Goal: Task Accomplishment & Management: Complete application form

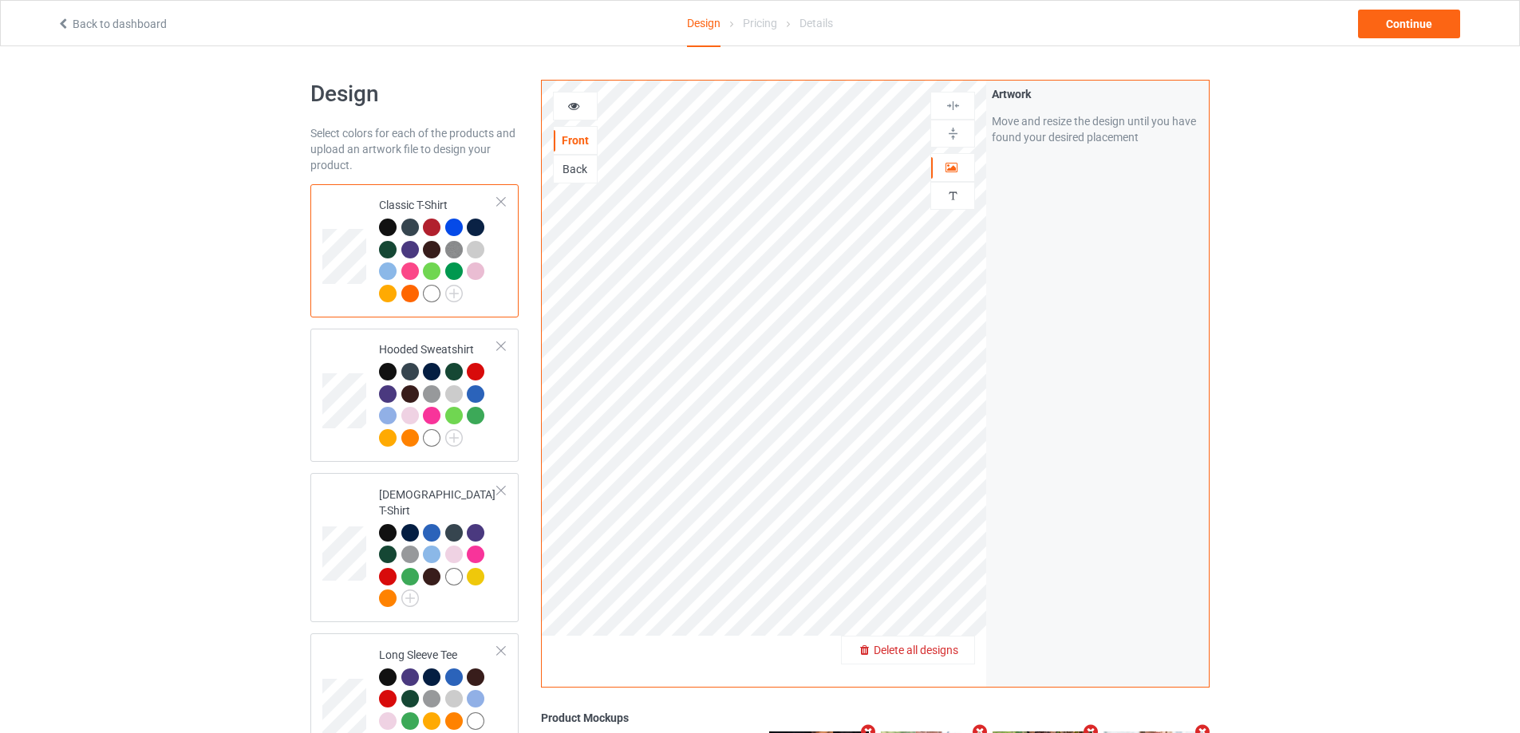
click at [942, 643] on div "Delete all designs" at bounding box center [908, 650] width 132 height 16
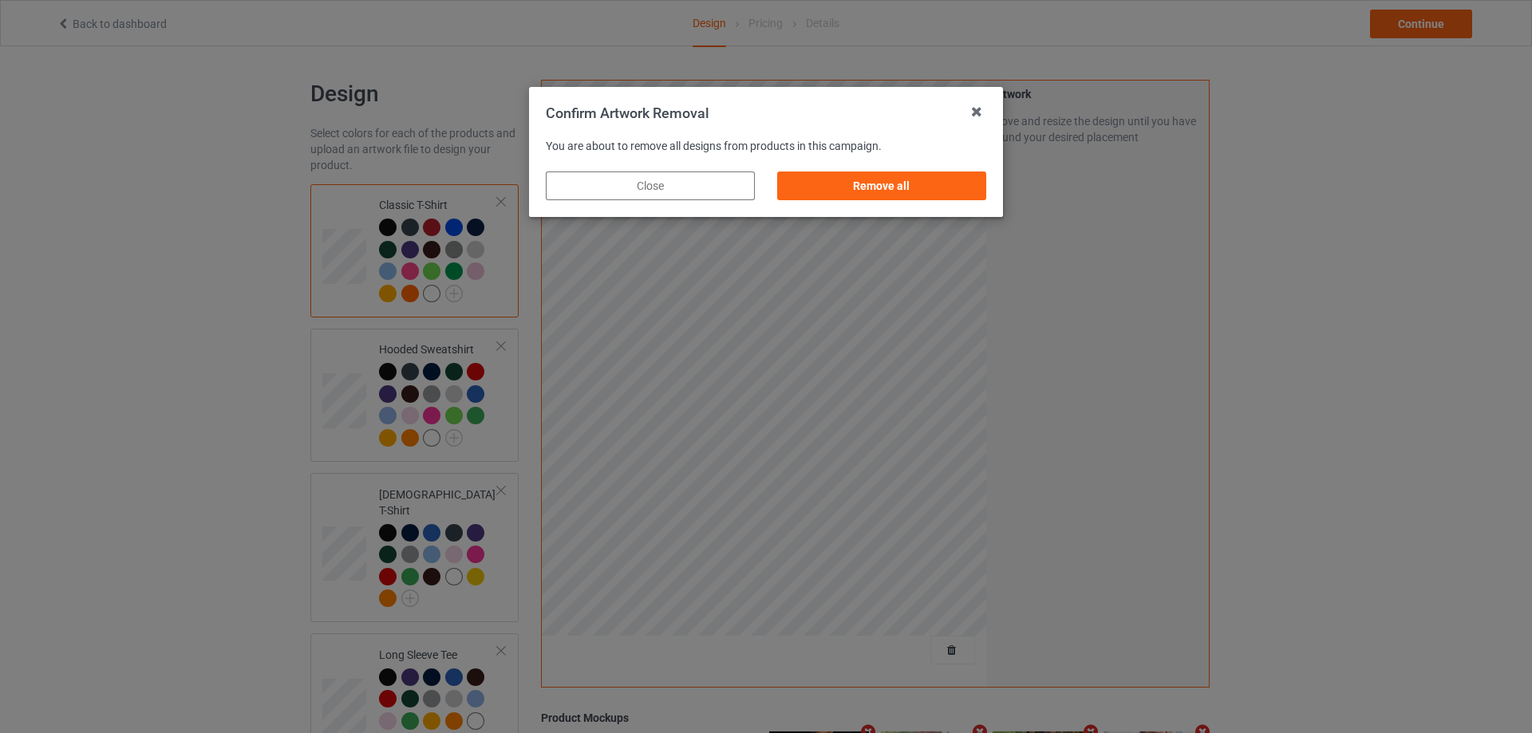
click at [953, 170] on div "Remove all" at bounding box center [881, 185] width 231 height 51
click at [953, 175] on div "Remove all" at bounding box center [881, 186] width 209 height 29
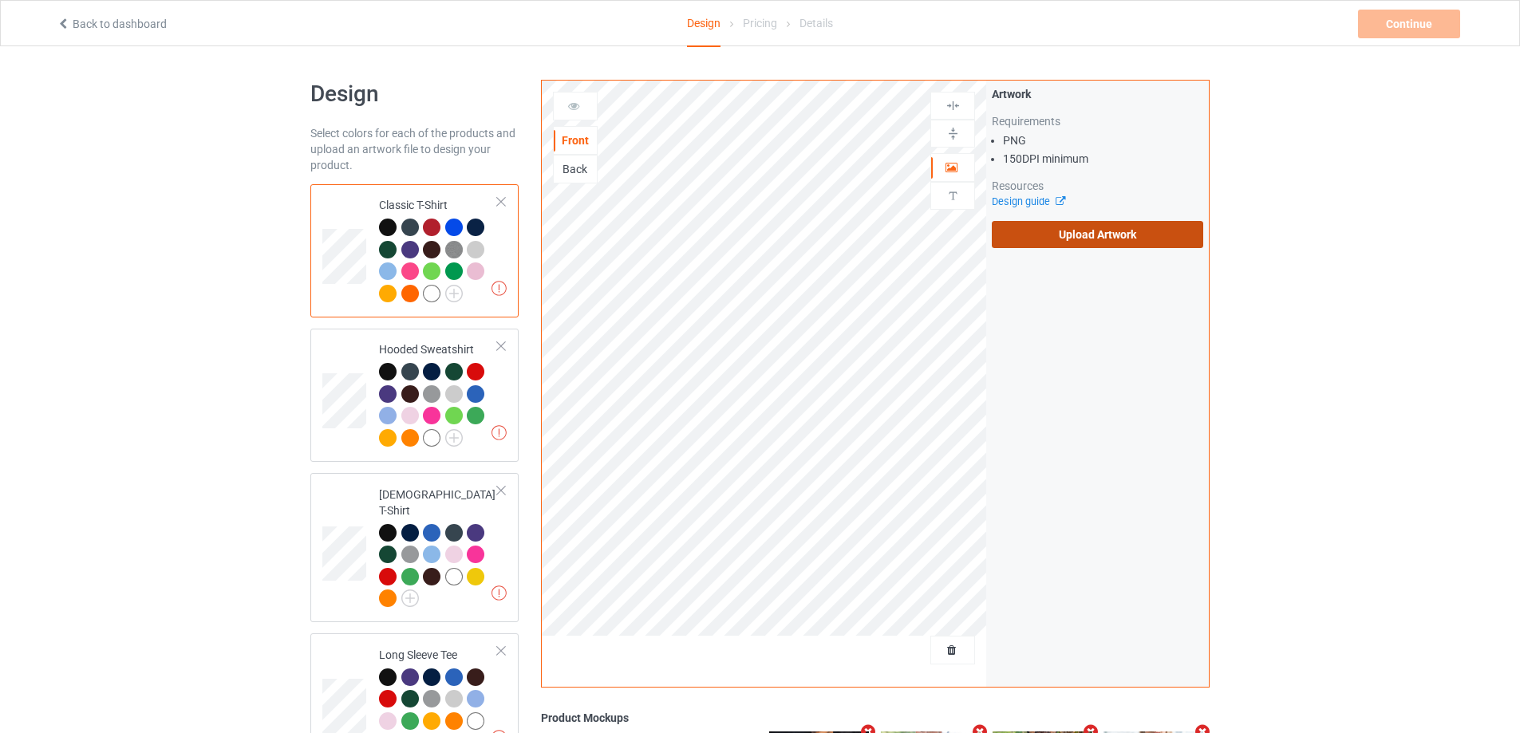
click at [1064, 228] on label "Upload Artwork" at bounding box center [1097, 234] width 211 height 27
click at [0, 0] on input "Upload Artwork" at bounding box center [0, 0] width 0 height 0
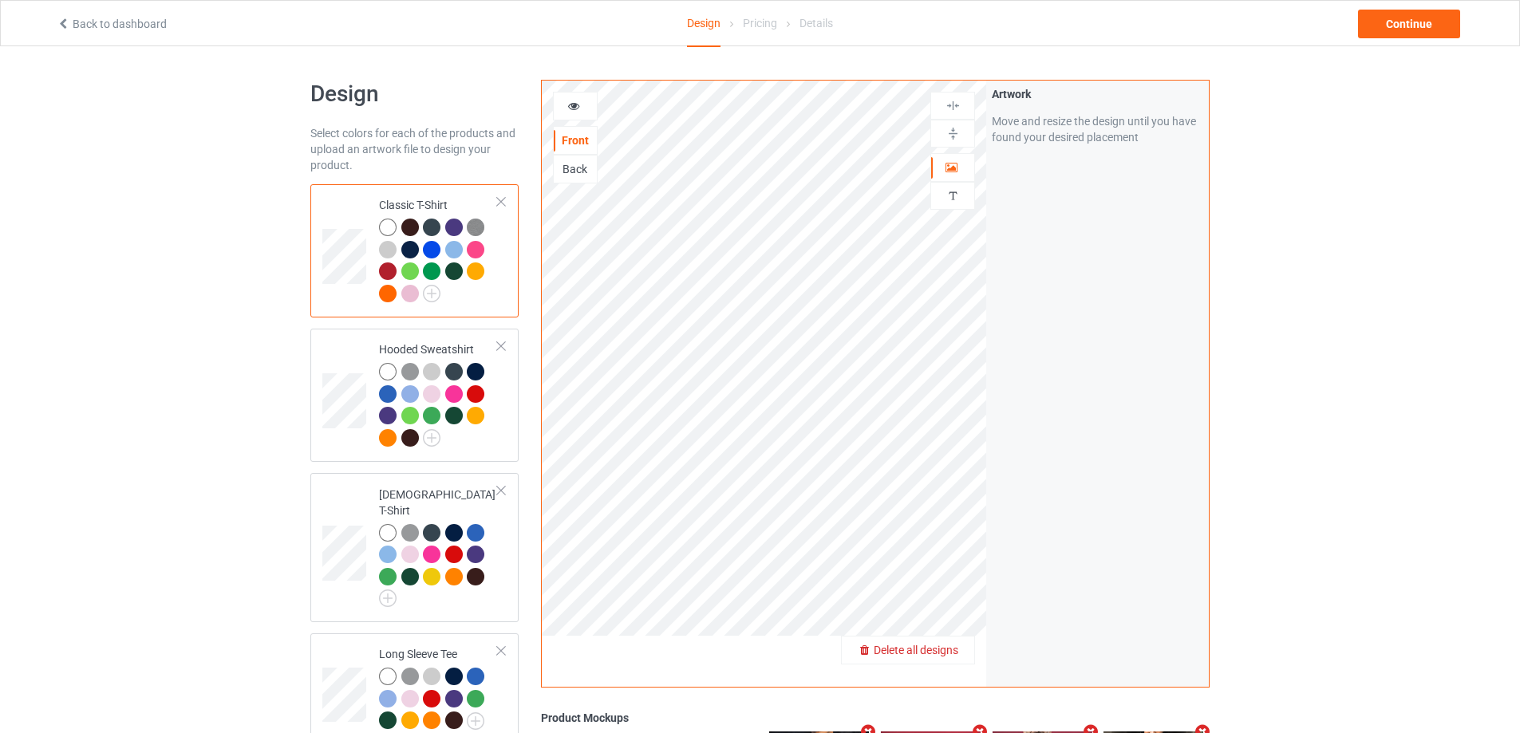
click at [954, 654] on span "Delete all designs" at bounding box center [916, 650] width 85 height 13
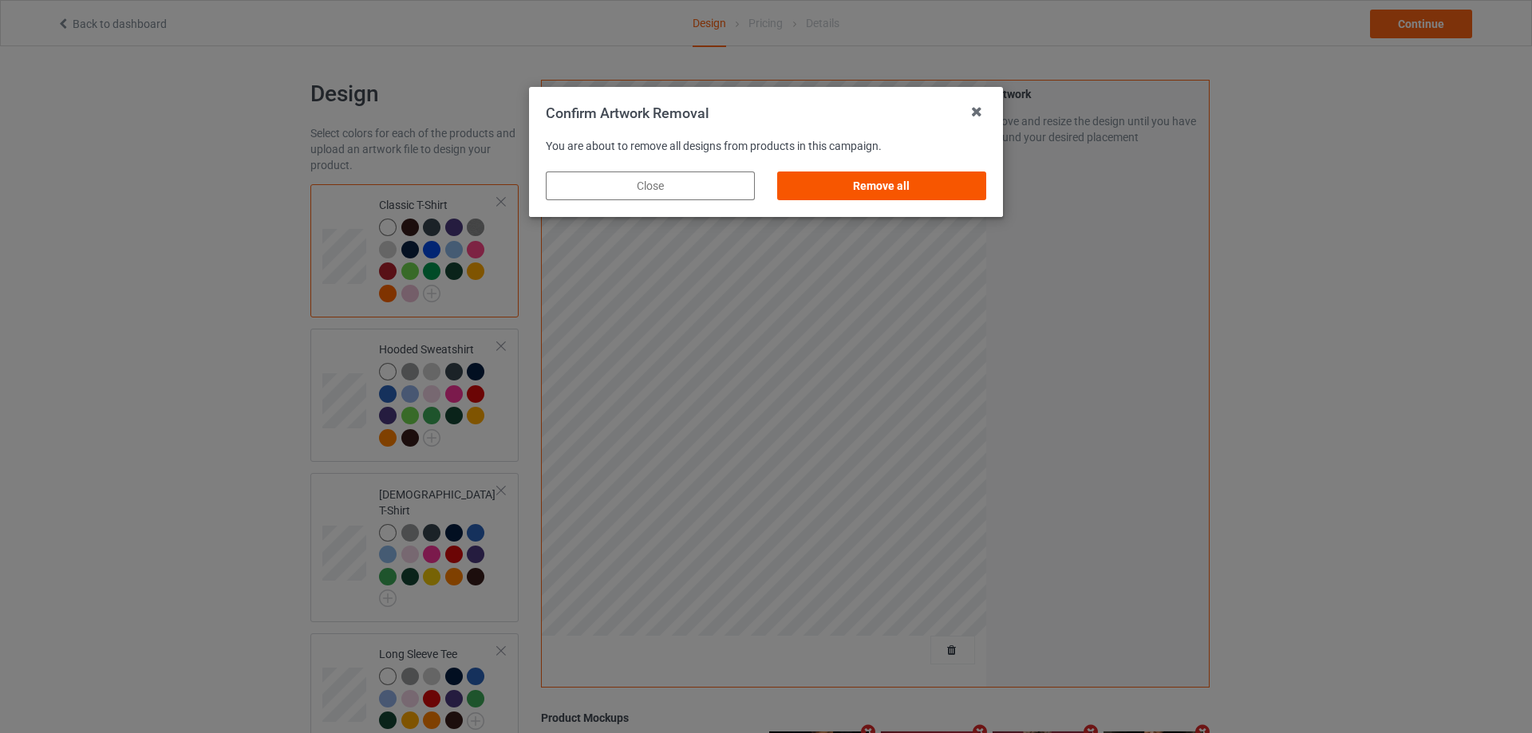
click at [891, 187] on div "Remove all" at bounding box center [881, 186] width 209 height 29
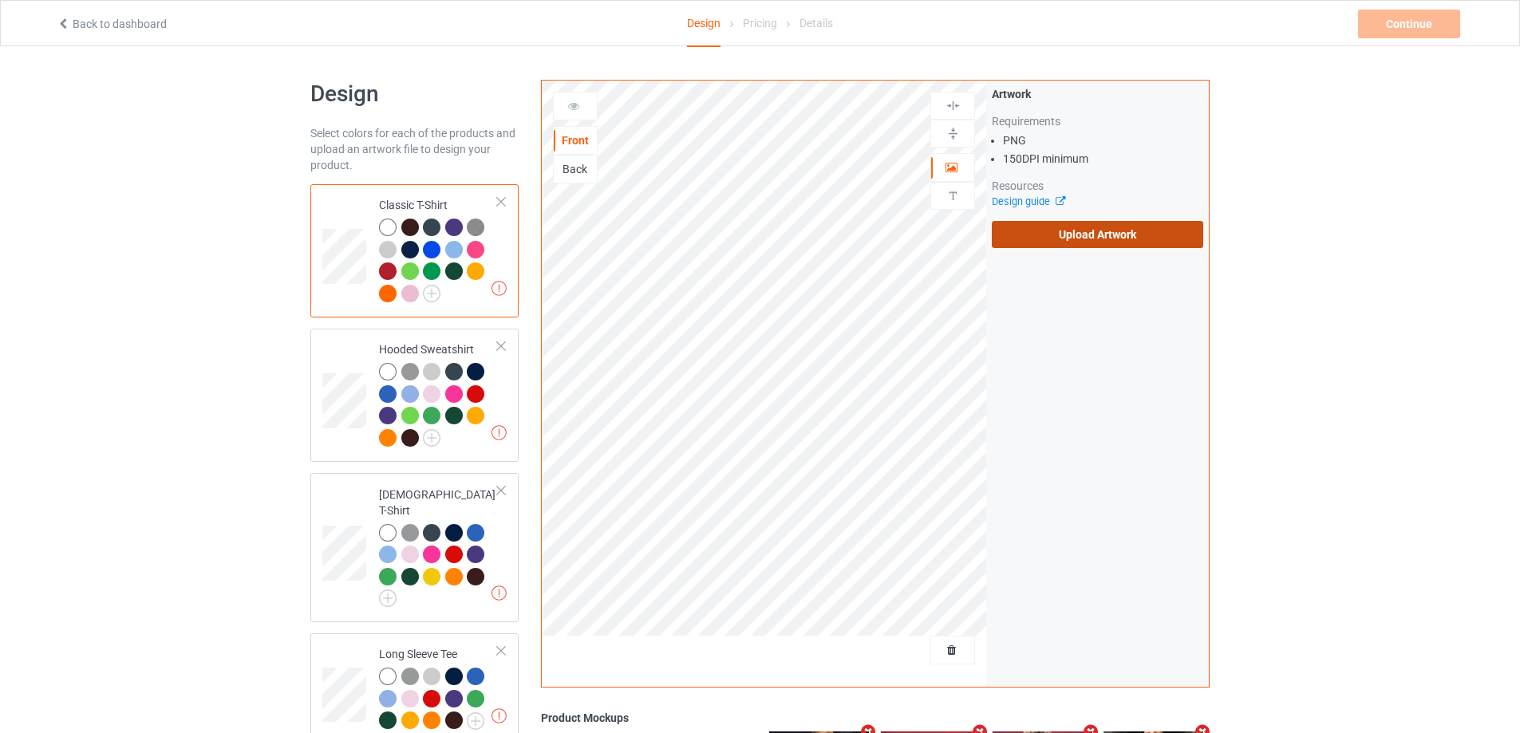
click at [1029, 236] on label "Upload Artwork" at bounding box center [1097, 234] width 211 height 27
click at [0, 0] on input "Upload Artwork" at bounding box center [0, 0] width 0 height 0
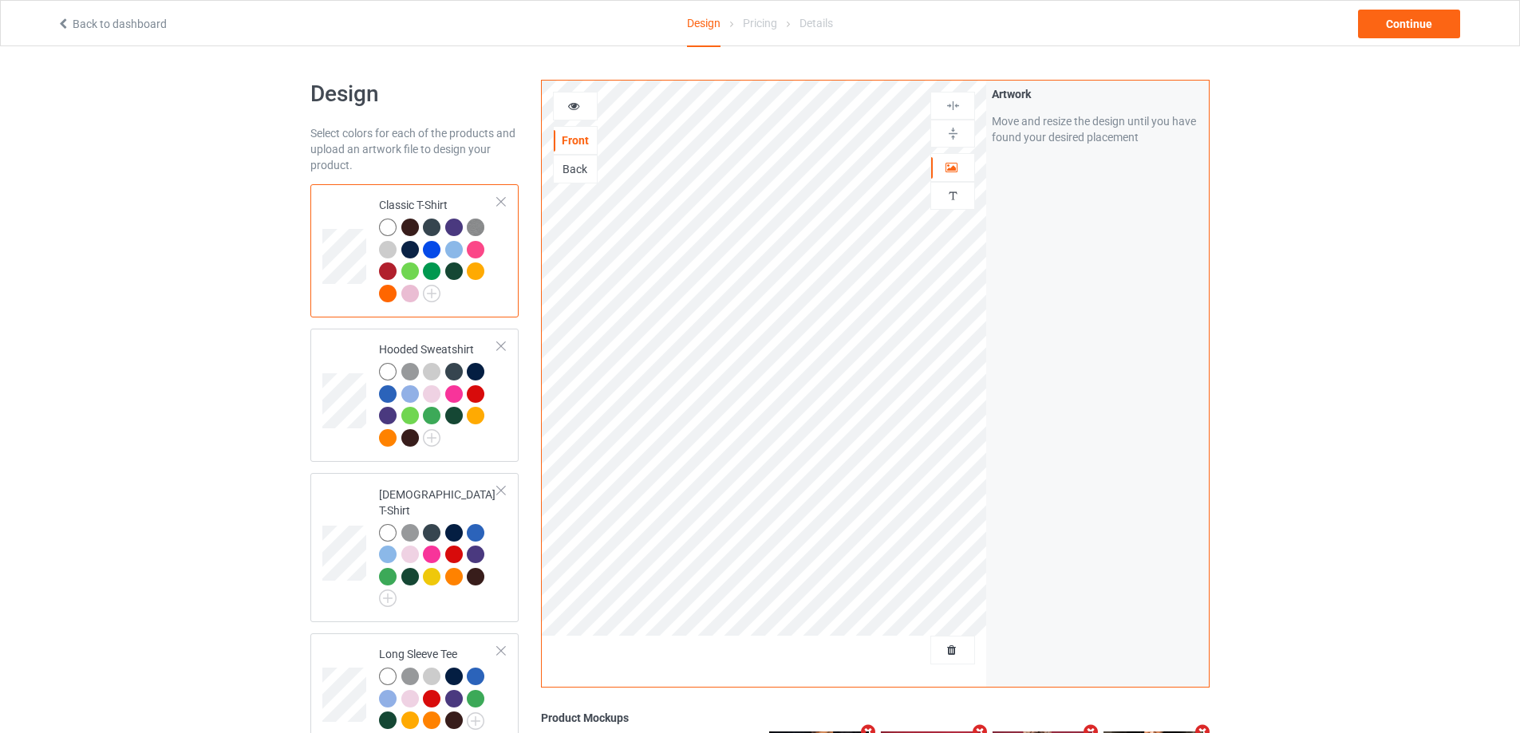
scroll to position [479, 0]
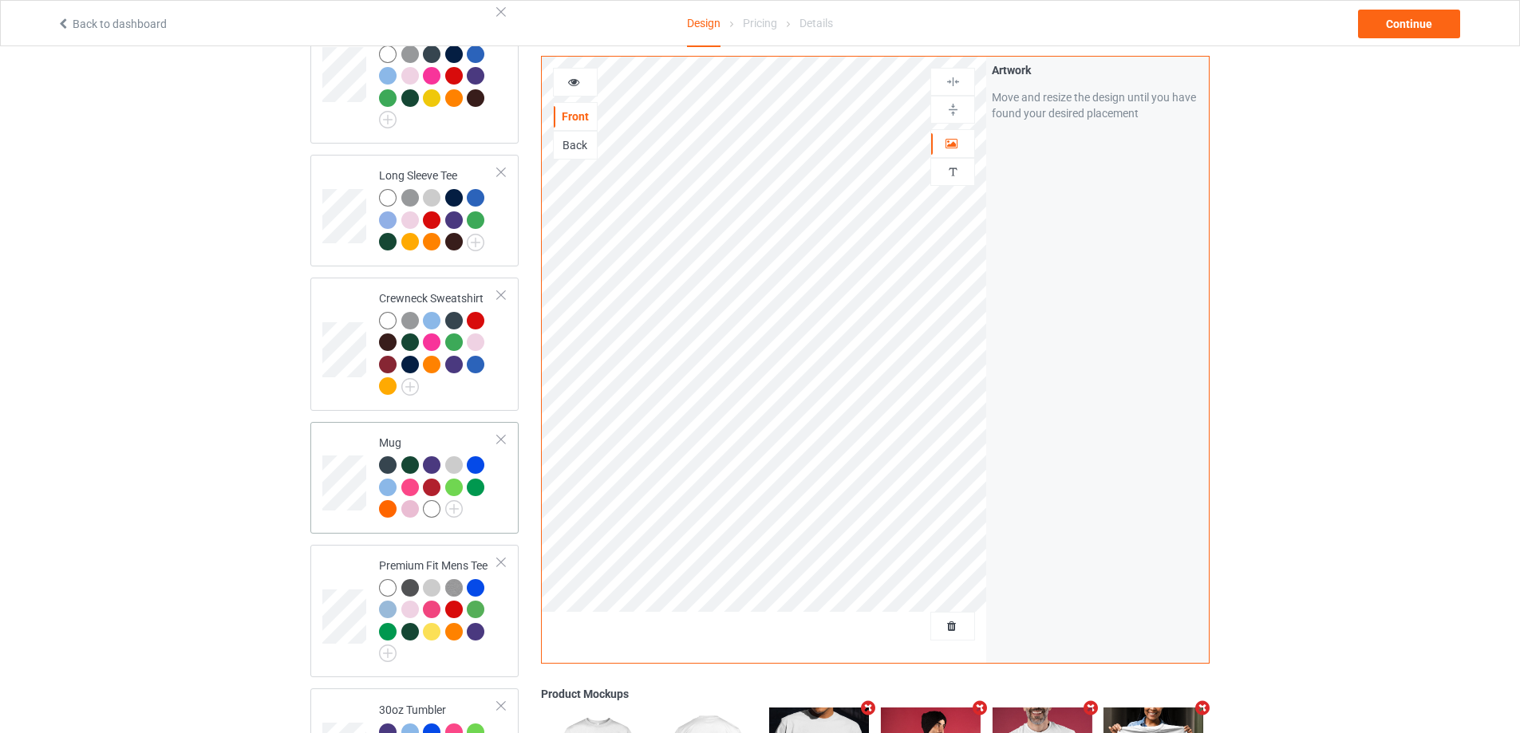
click at [482, 510] on div at bounding box center [438, 489] width 119 height 66
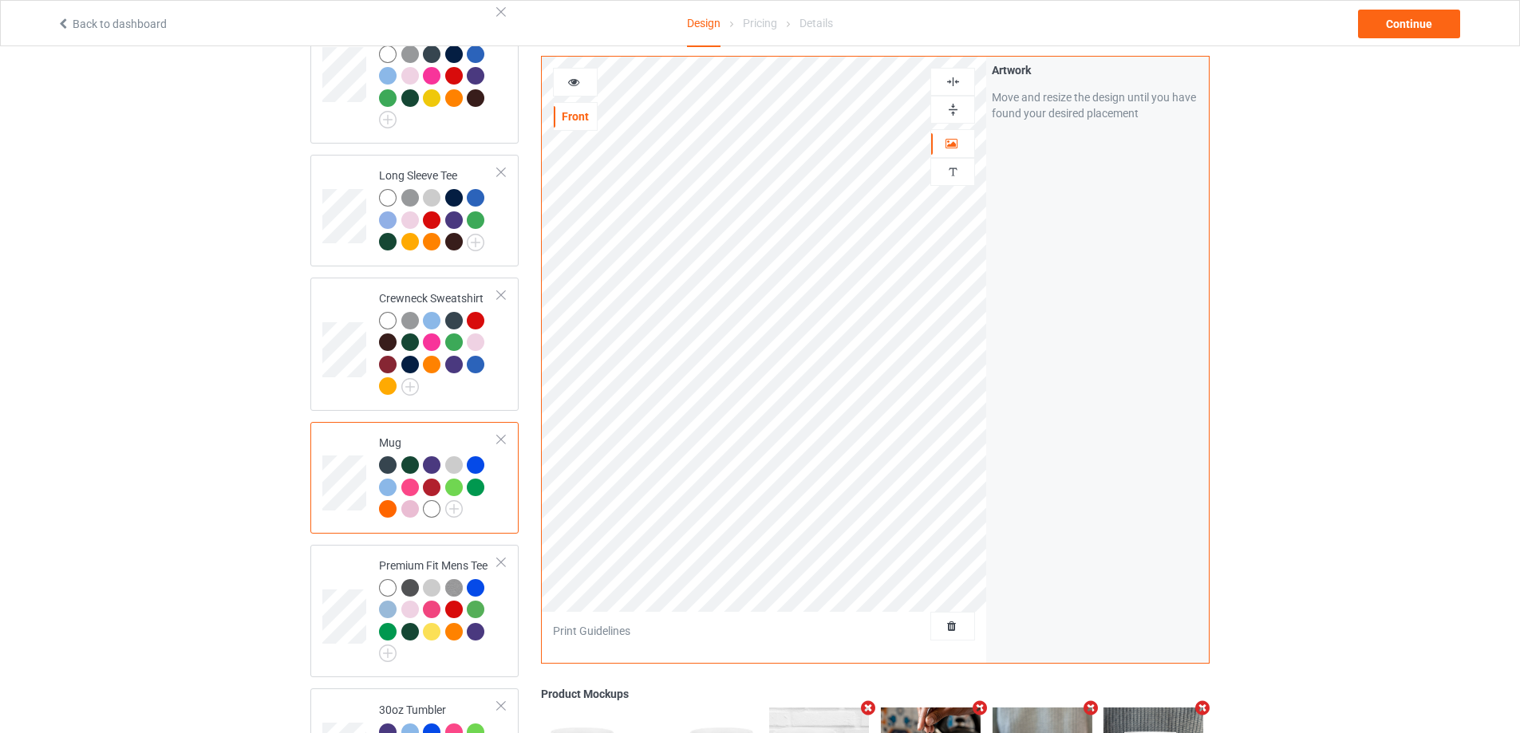
scroll to position [847, 0]
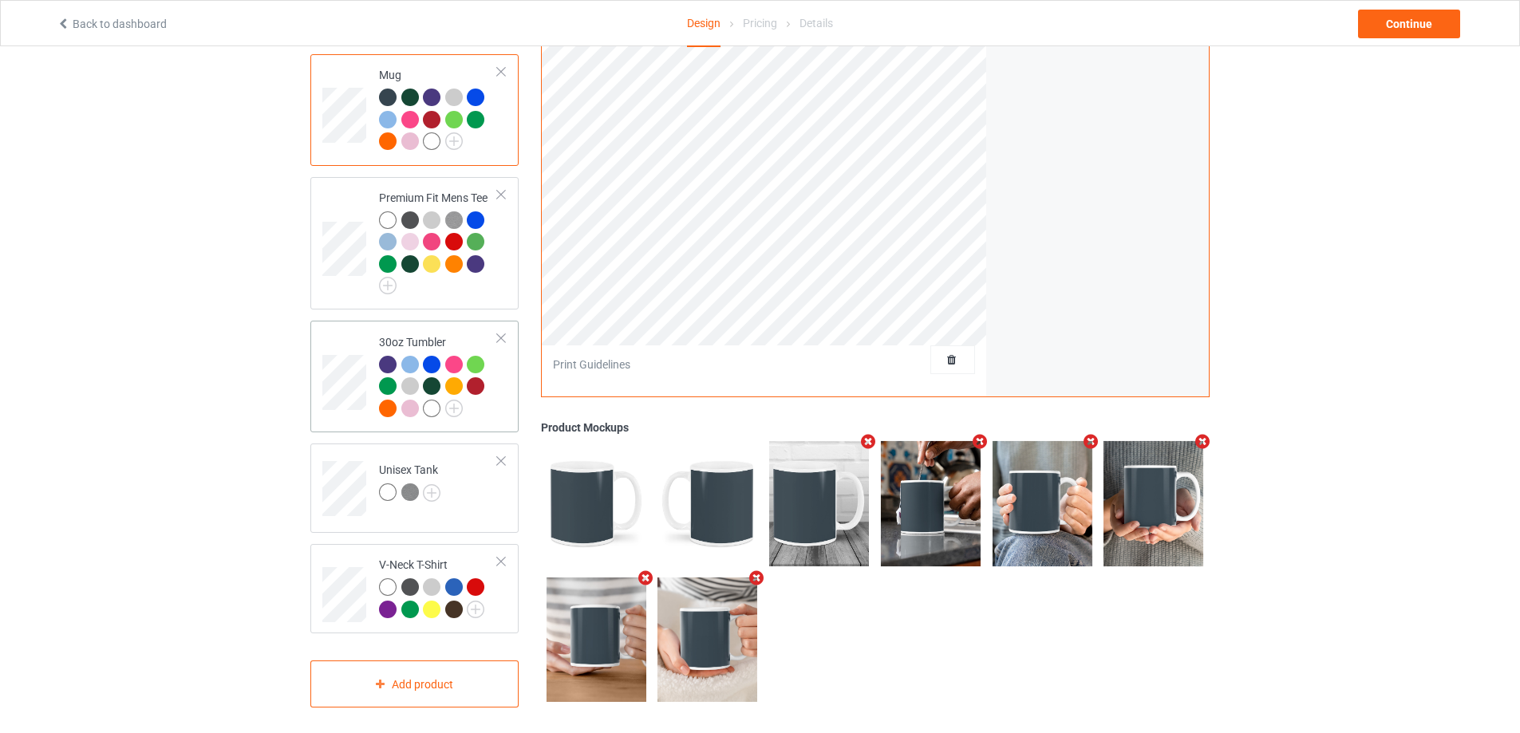
click at [495, 409] on div at bounding box center [438, 389] width 119 height 66
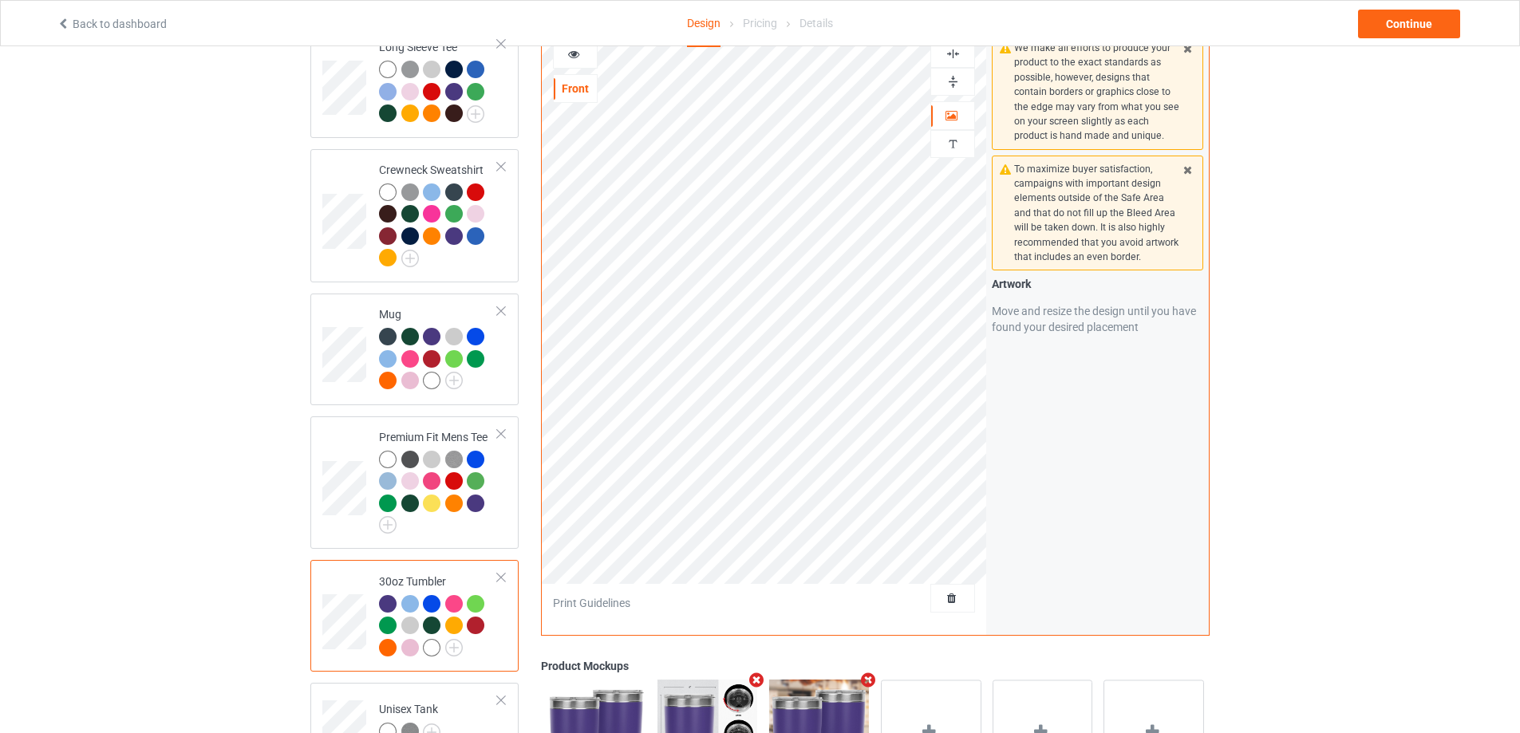
scroll to position [847, 0]
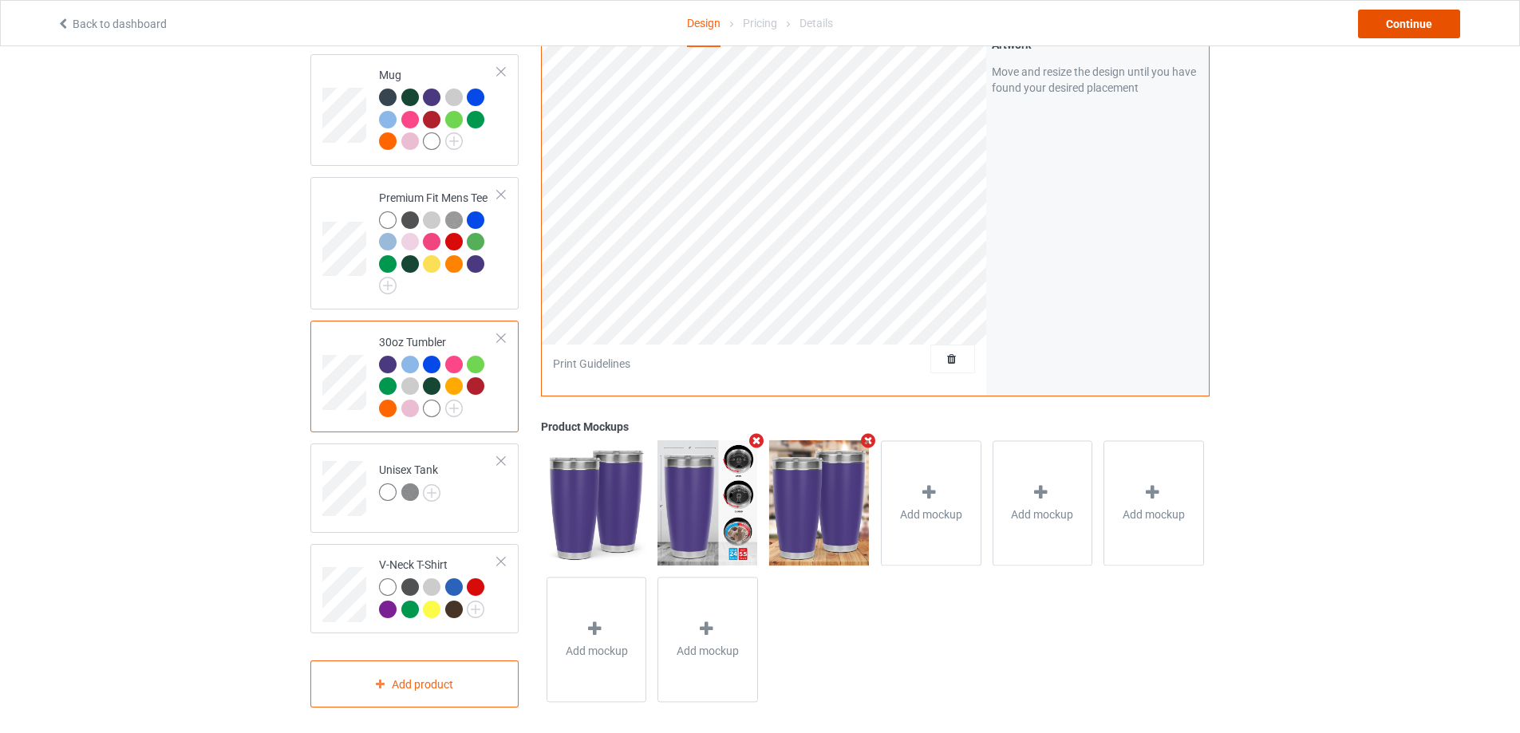
click at [1435, 26] on div "Continue" at bounding box center [1409, 24] width 102 height 29
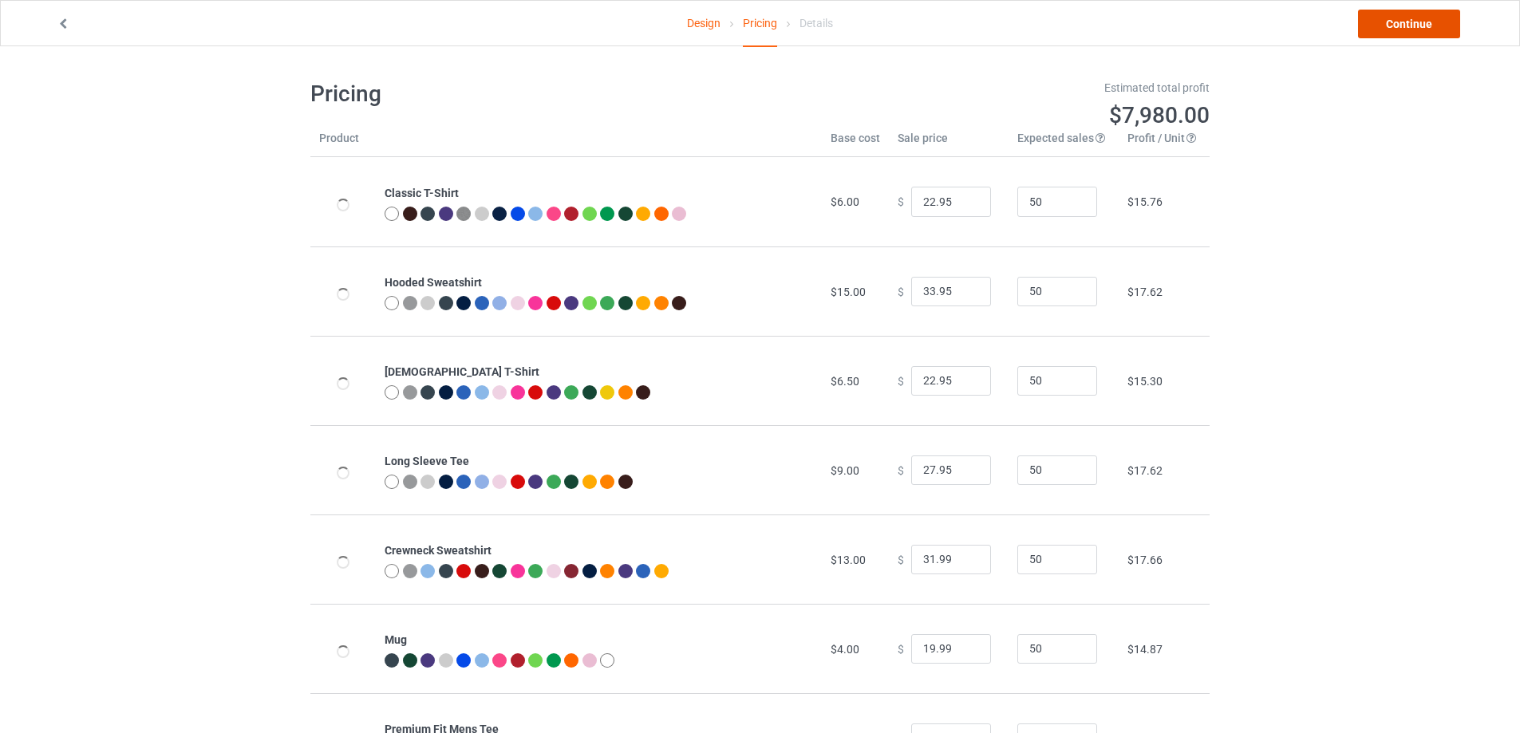
click at [1415, 23] on link "Continue" at bounding box center [1409, 24] width 102 height 29
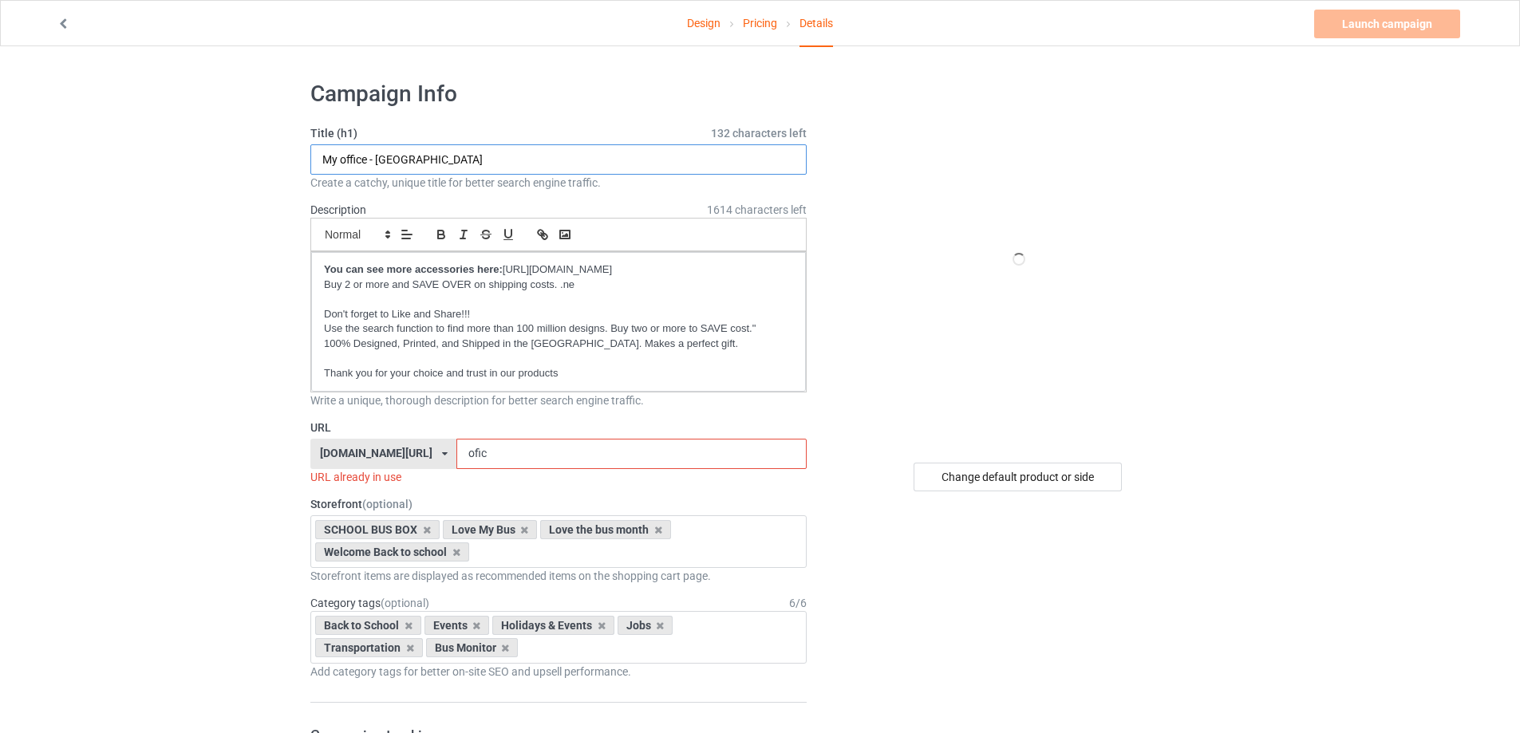
drag, startPoint x: 368, startPoint y: 158, endPoint x: 423, endPoint y: 160, distance: 55.1
click at [423, 160] on input "My office - New IC" at bounding box center [558, 159] width 496 height 30
type input "My office"
click at [547, 455] on input "ofic" at bounding box center [631, 454] width 350 height 30
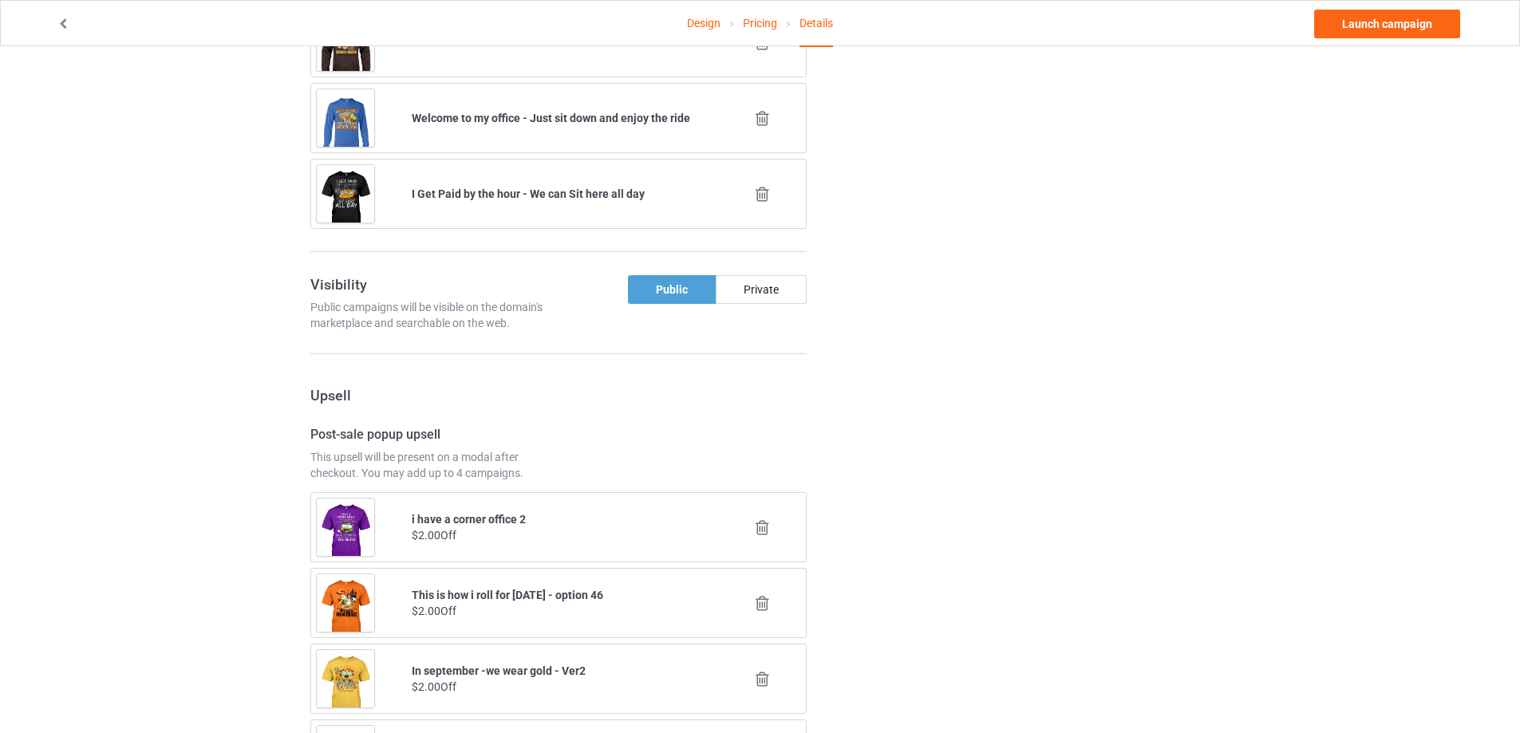
scroll to position [1037, 0]
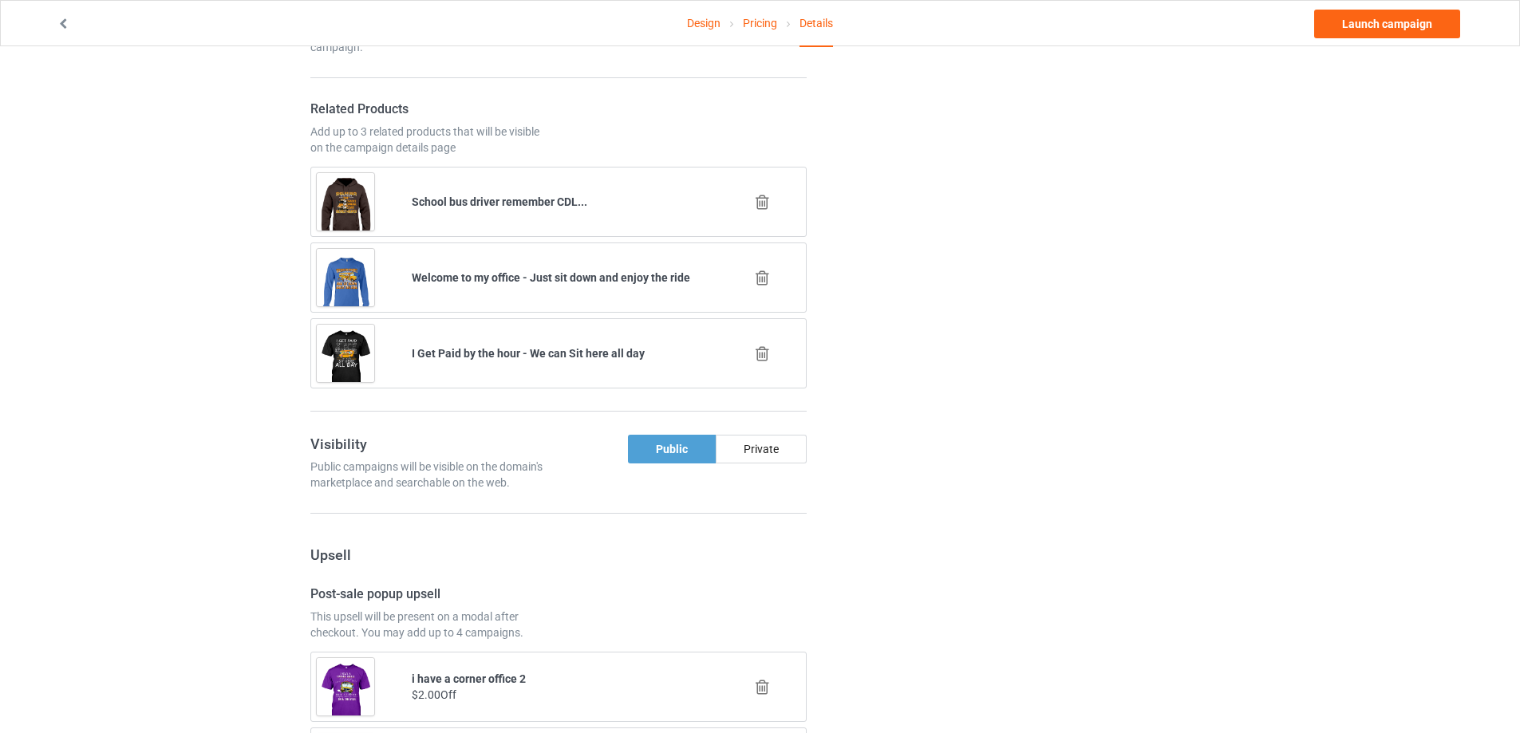
type input "ofal"
click at [760, 204] on icon at bounding box center [762, 202] width 20 height 17
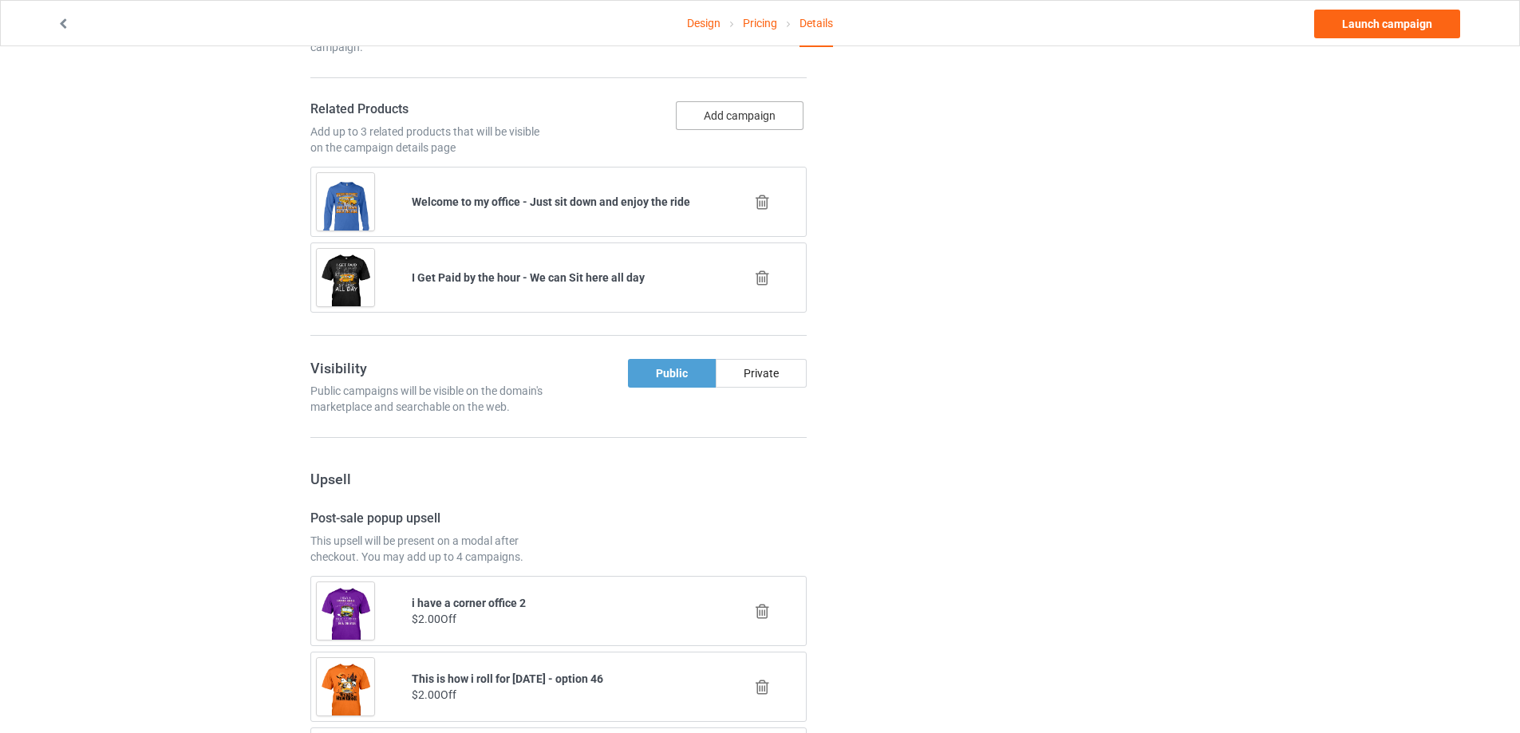
click at [758, 118] on button "Add campaign" at bounding box center [740, 115] width 128 height 29
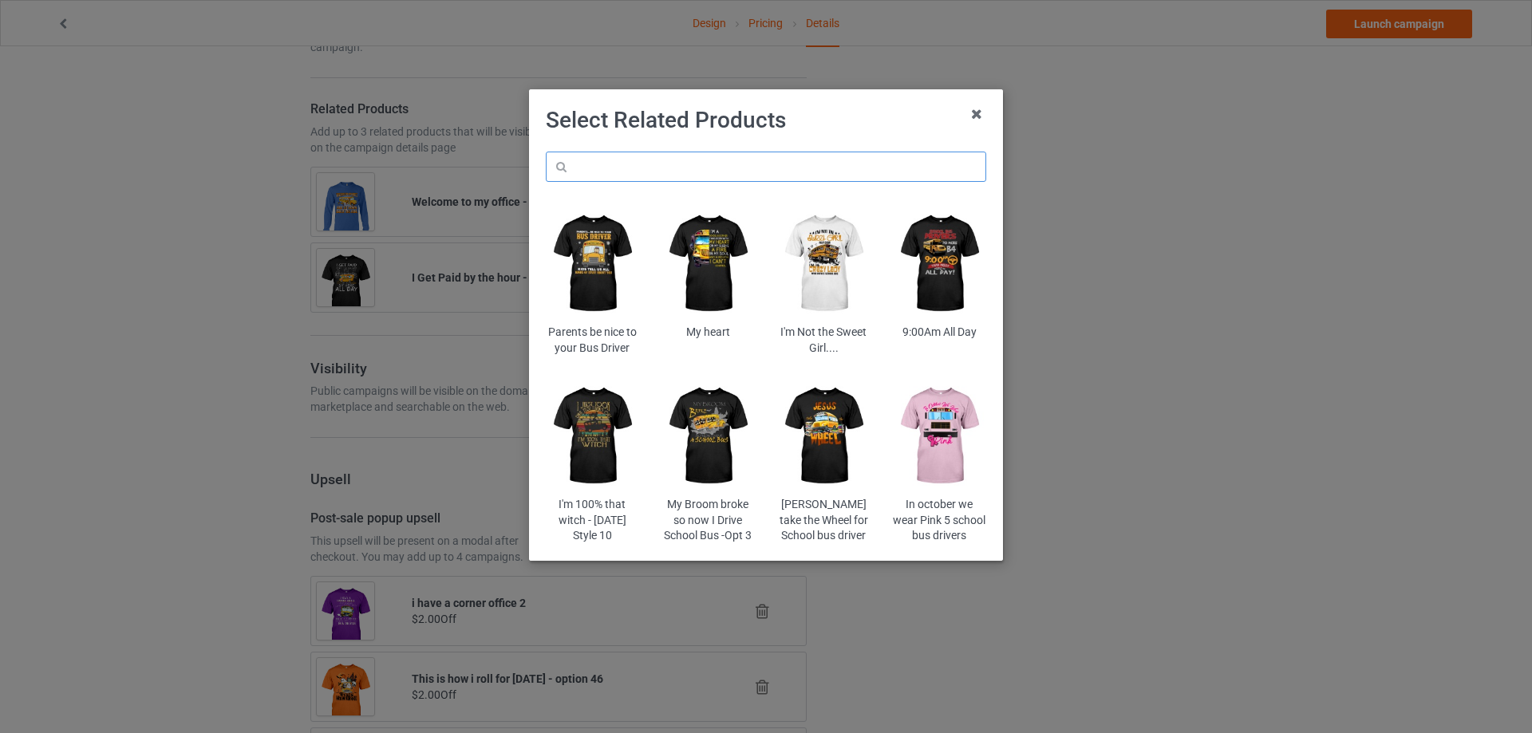
click at [706, 172] on input "text" at bounding box center [766, 167] width 440 height 30
paste input "https://thehappyboxforu.com/products/staharo"
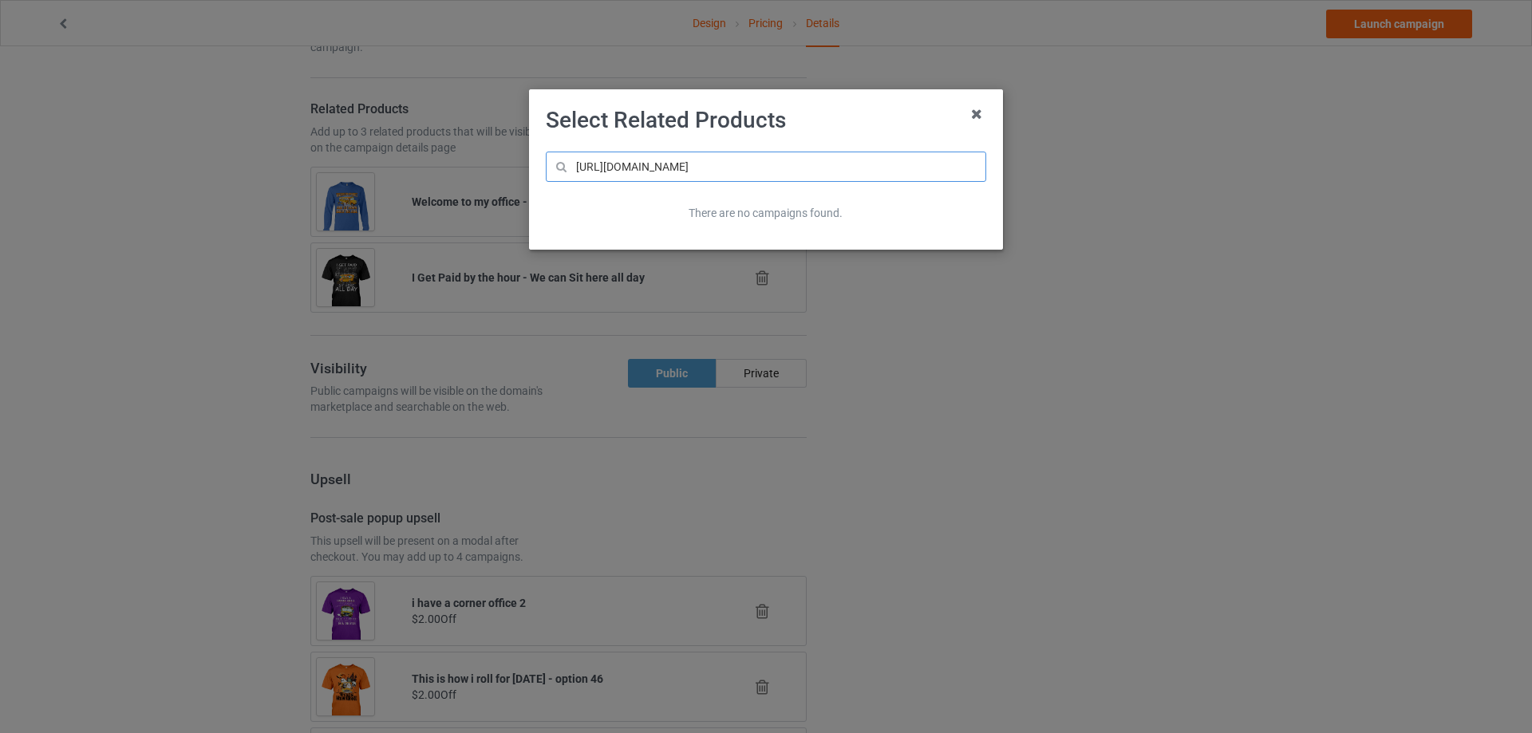
click at [651, 173] on input "https://thehappyboxforu.com/products/staharo" at bounding box center [766, 167] width 440 height 30
paste input "nosee"
type input "nosee"
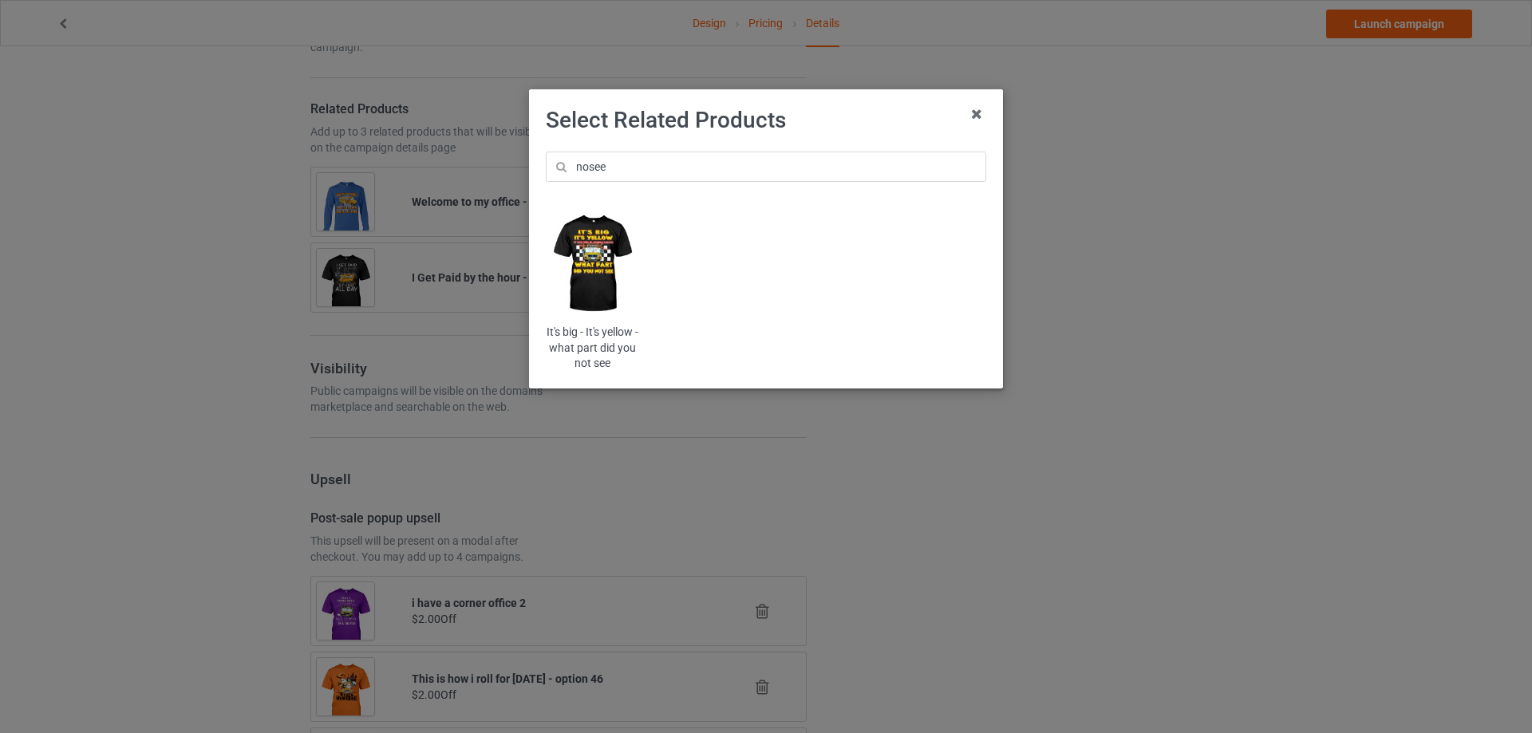
click at [622, 267] on img at bounding box center [592, 264] width 93 height 117
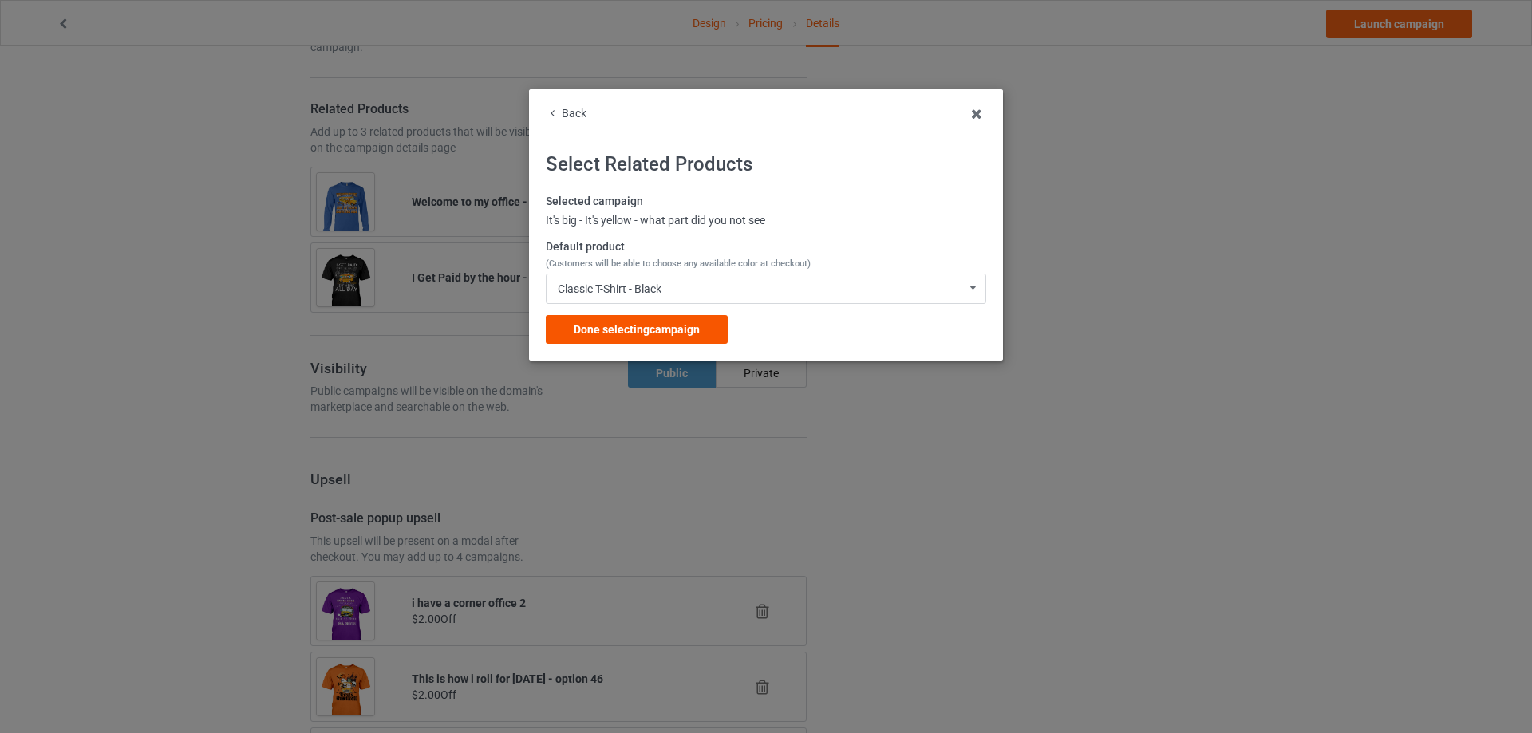
click at [658, 331] on span "Done selecting campaign" at bounding box center [637, 329] width 126 height 13
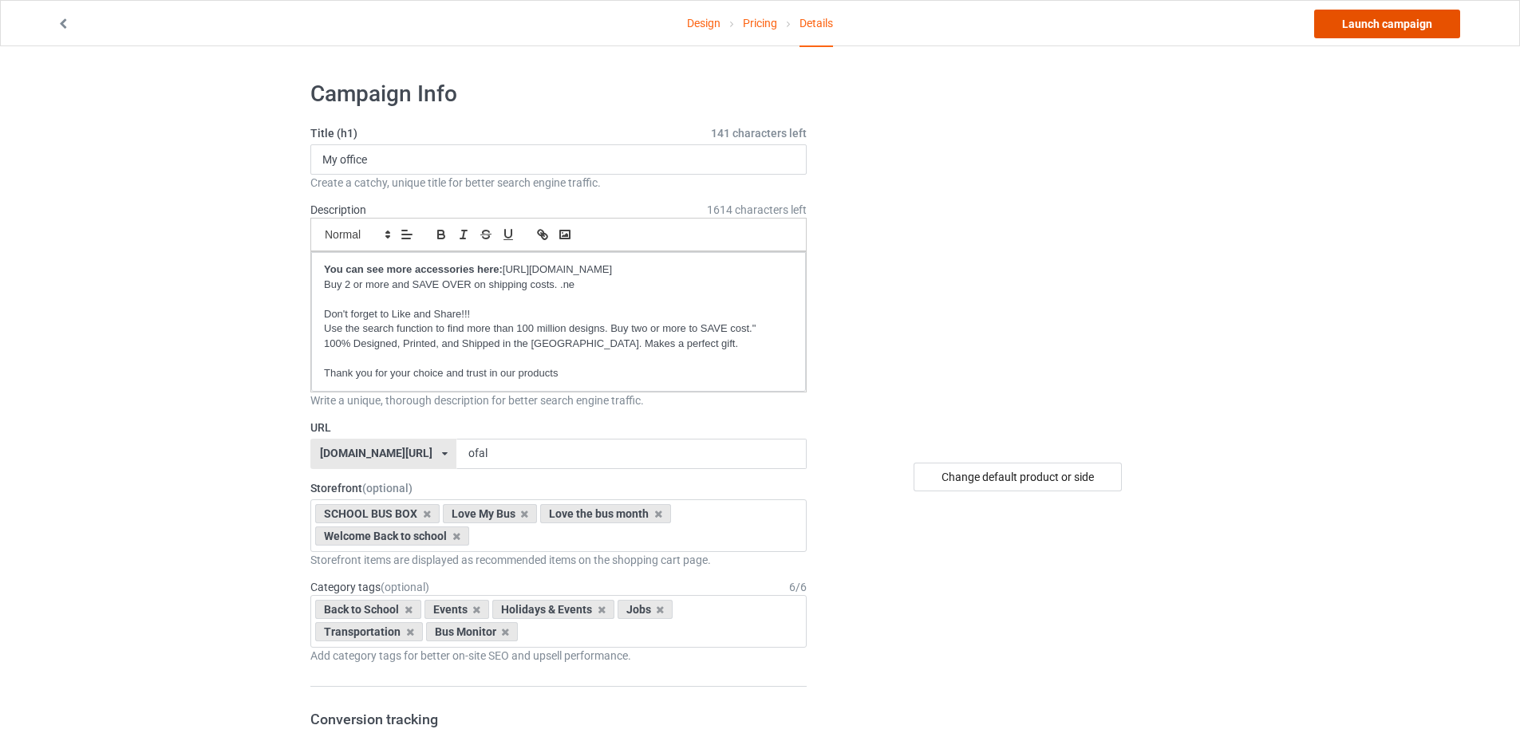
click at [1404, 25] on link "Launch campaign" at bounding box center [1387, 24] width 146 height 29
